Goal: Find specific page/section: Find specific page/section

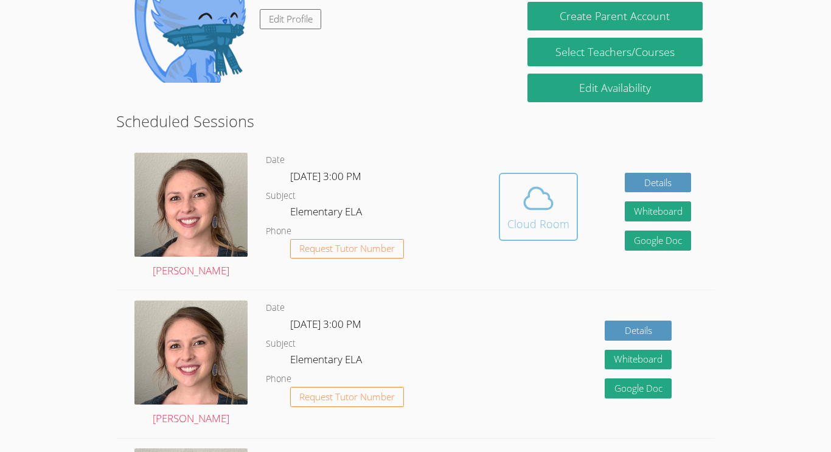
scroll to position [239, 0]
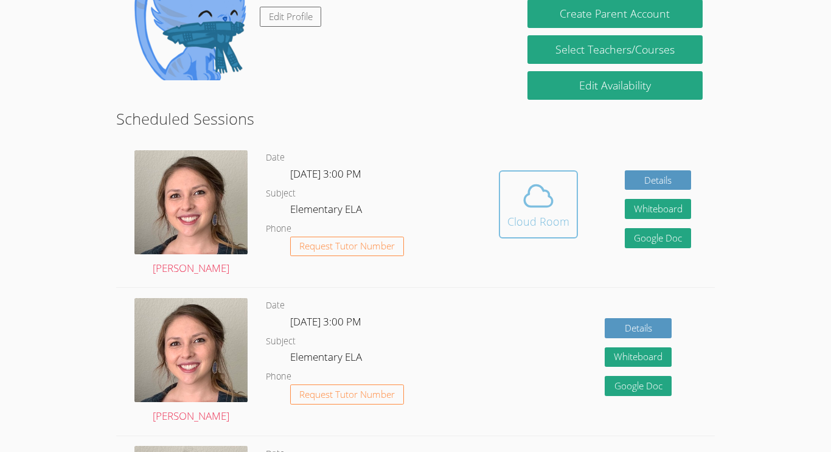
click at [554, 219] on div "Cloud Room" at bounding box center [539, 221] width 62 height 17
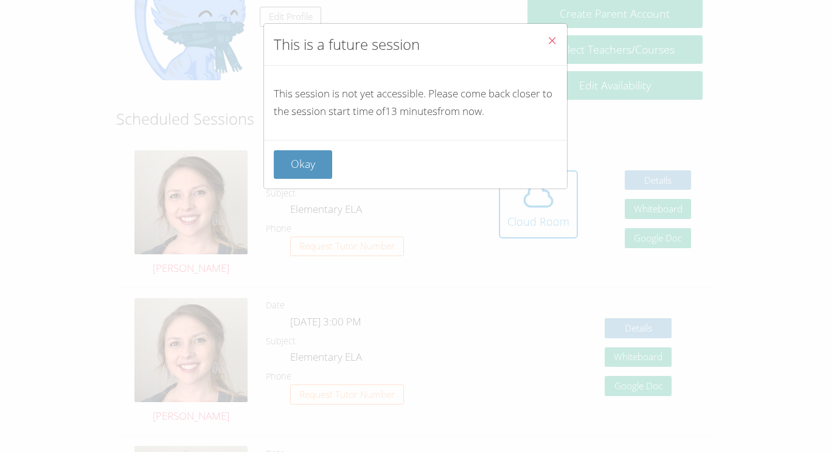
click at [555, 38] on icon "Close" at bounding box center [552, 40] width 10 height 10
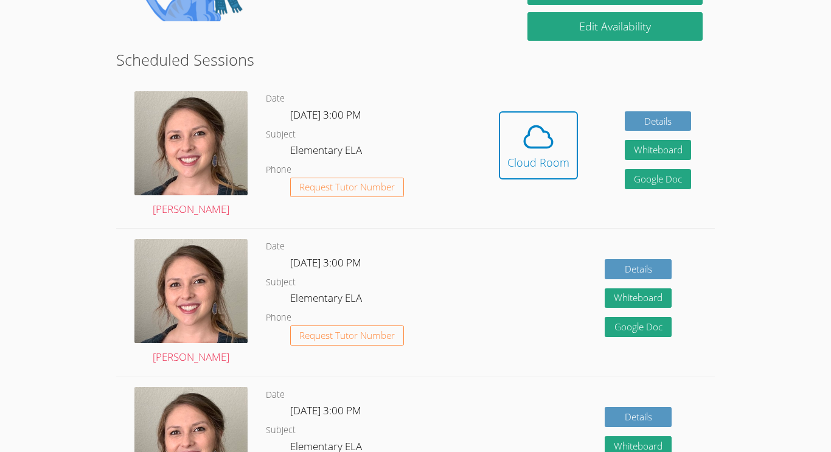
scroll to position [298, 0]
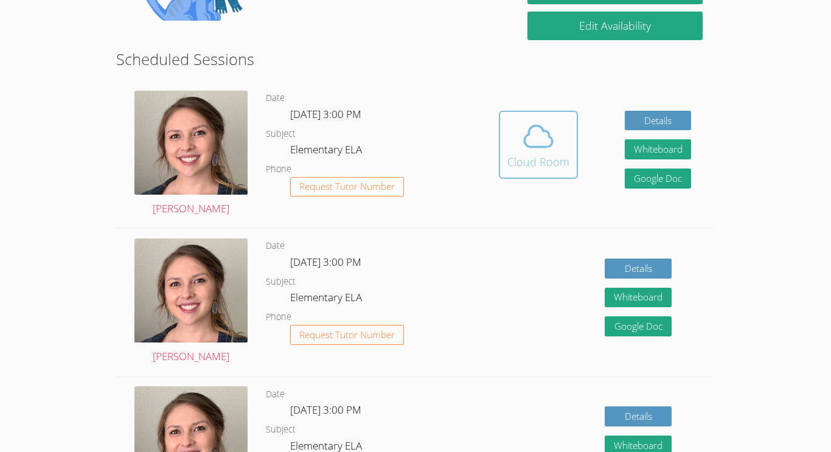
click at [529, 178] on button "Cloud Room" at bounding box center [538, 145] width 79 height 68
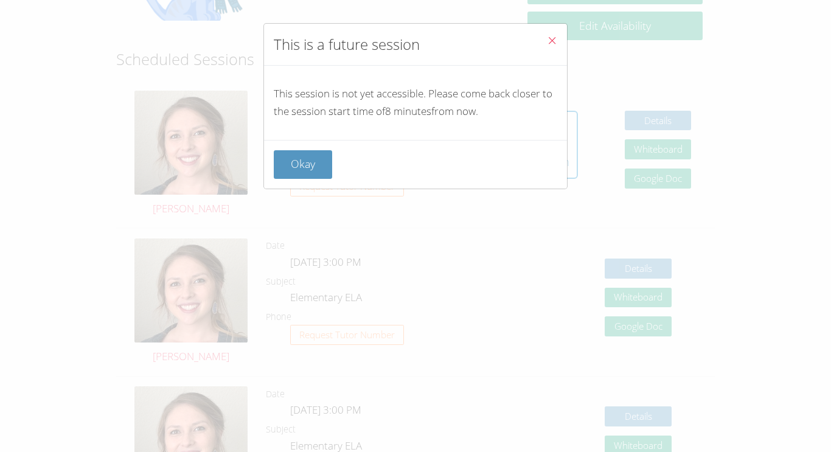
click at [542, 46] on button "Close" at bounding box center [552, 42] width 30 height 37
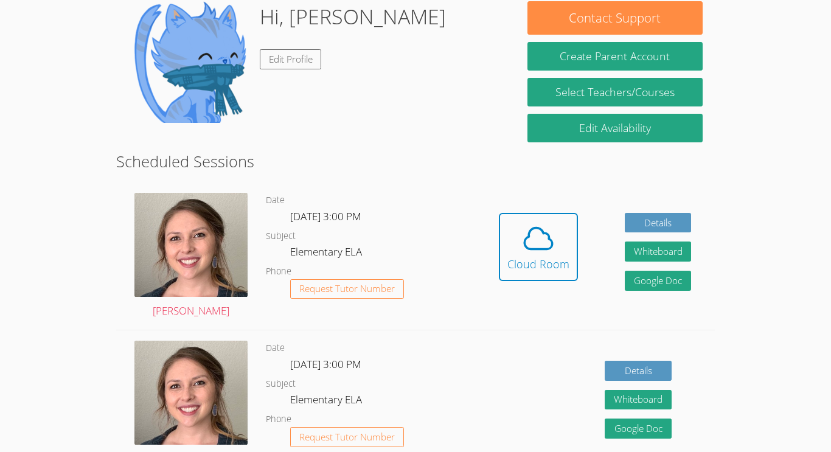
scroll to position [130, 0]
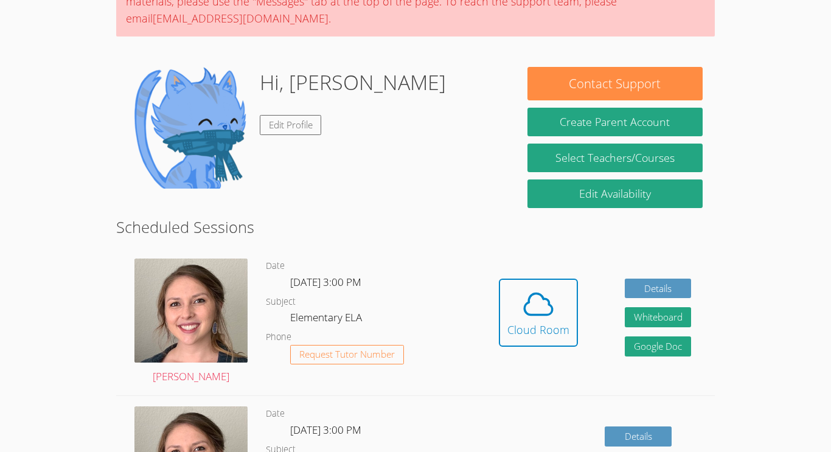
click at [755, 322] on html "Home Programs Sessions Tutors Messages Billing Logout [PERSON_NAME] Successfull…" at bounding box center [415, 96] width 831 height 452
